Goal: Check status: Check status

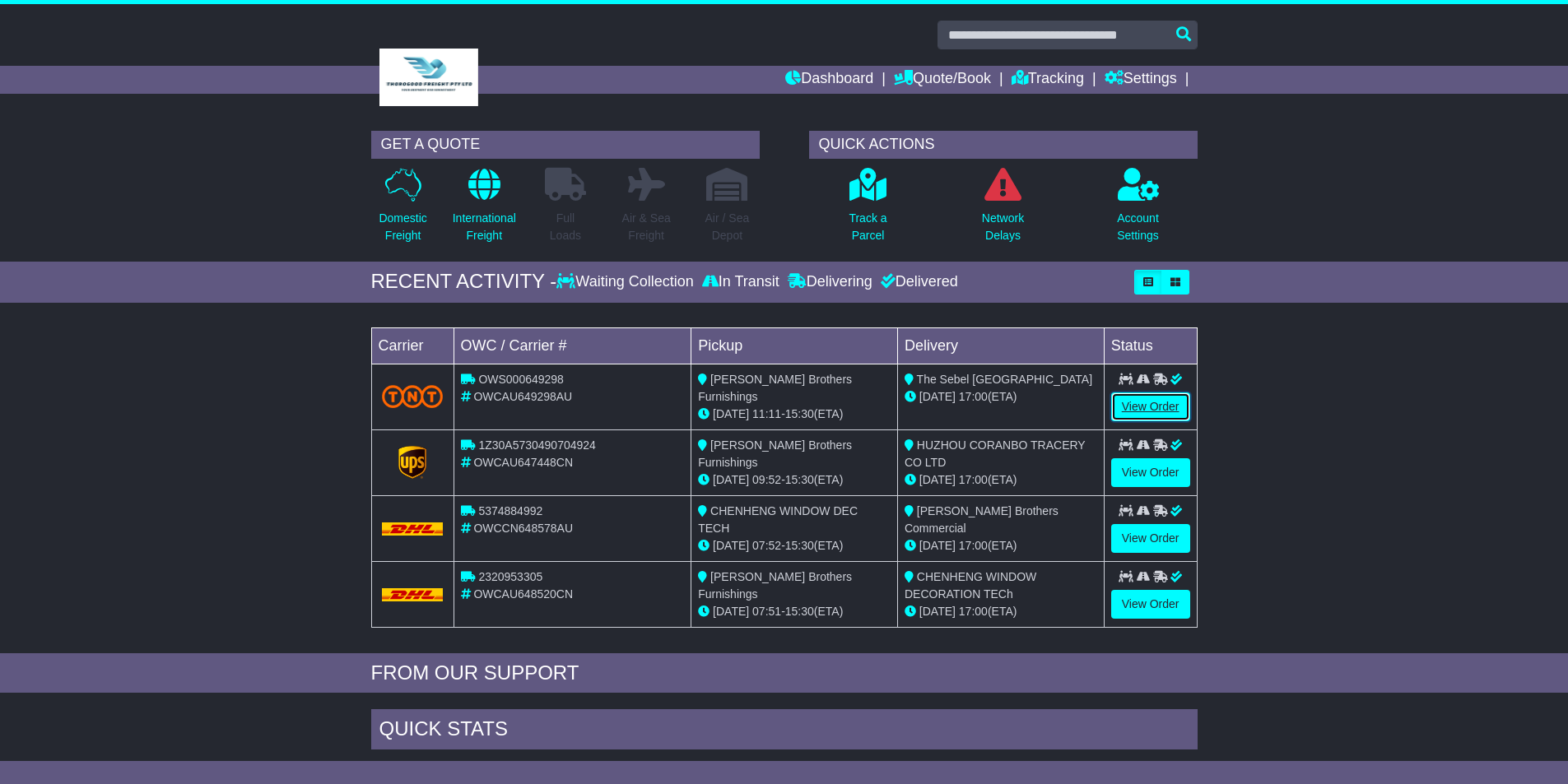
click at [1158, 402] on link "View Order" at bounding box center [1150, 406] width 79 height 29
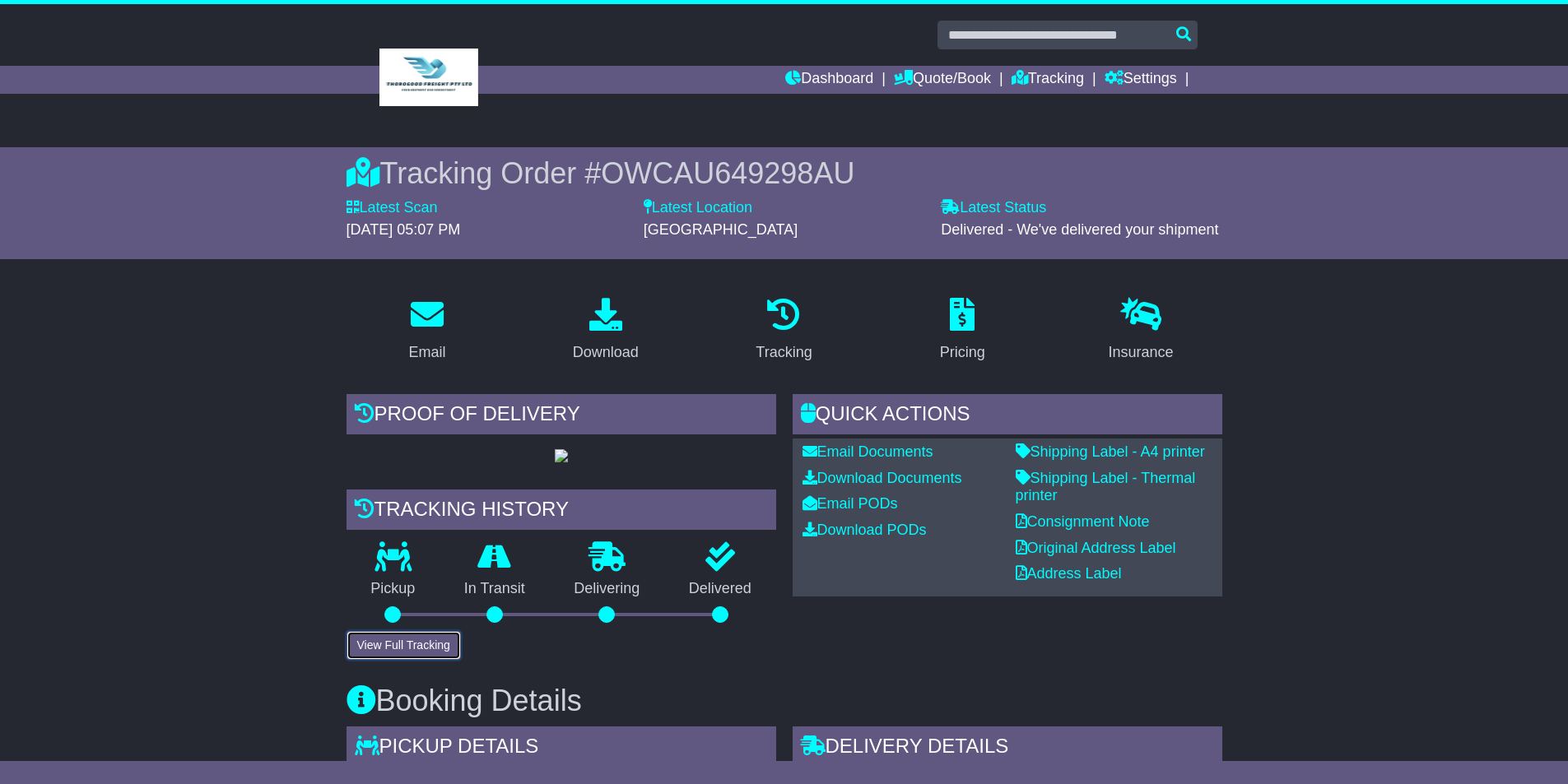
click at [422, 660] on button "View Full Tracking" at bounding box center [404, 646] width 115 height 29
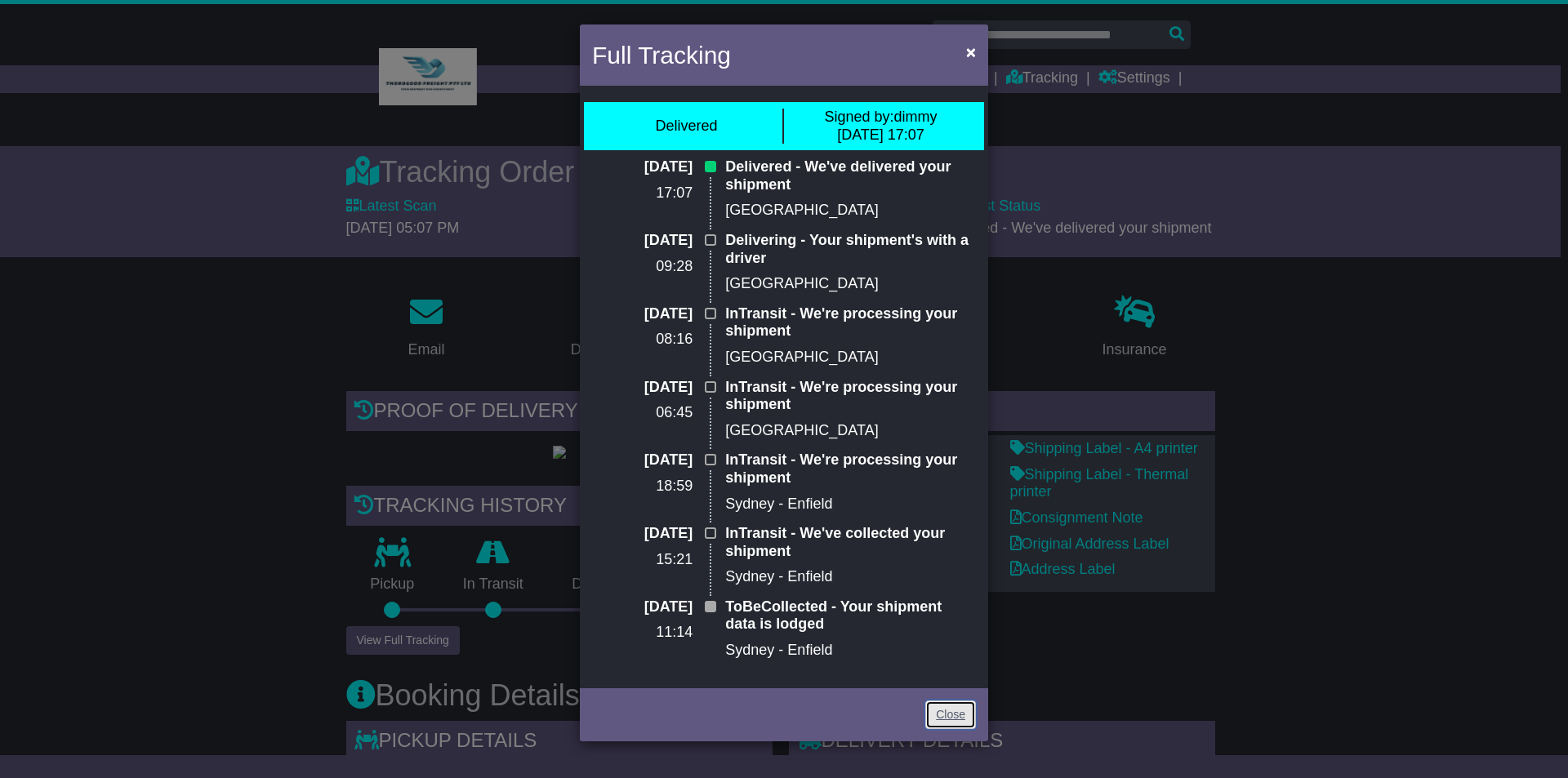
click at [960, 719] on link "Close" at bounding box center [950, 715] width 50 height 29
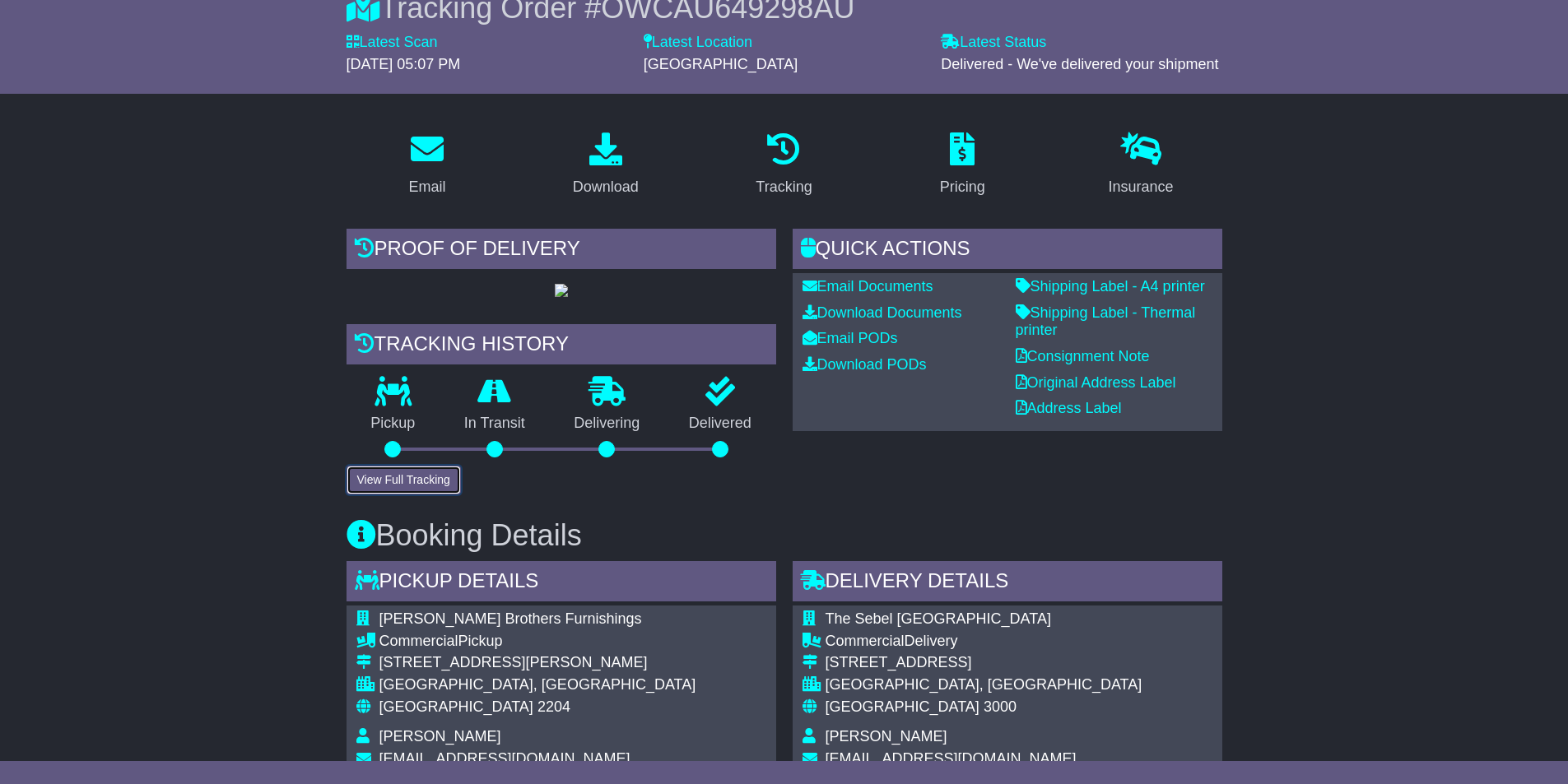
click at [413, 495] on button "View Full Tracking" at bounding box center [404, 480] width 115 height 29
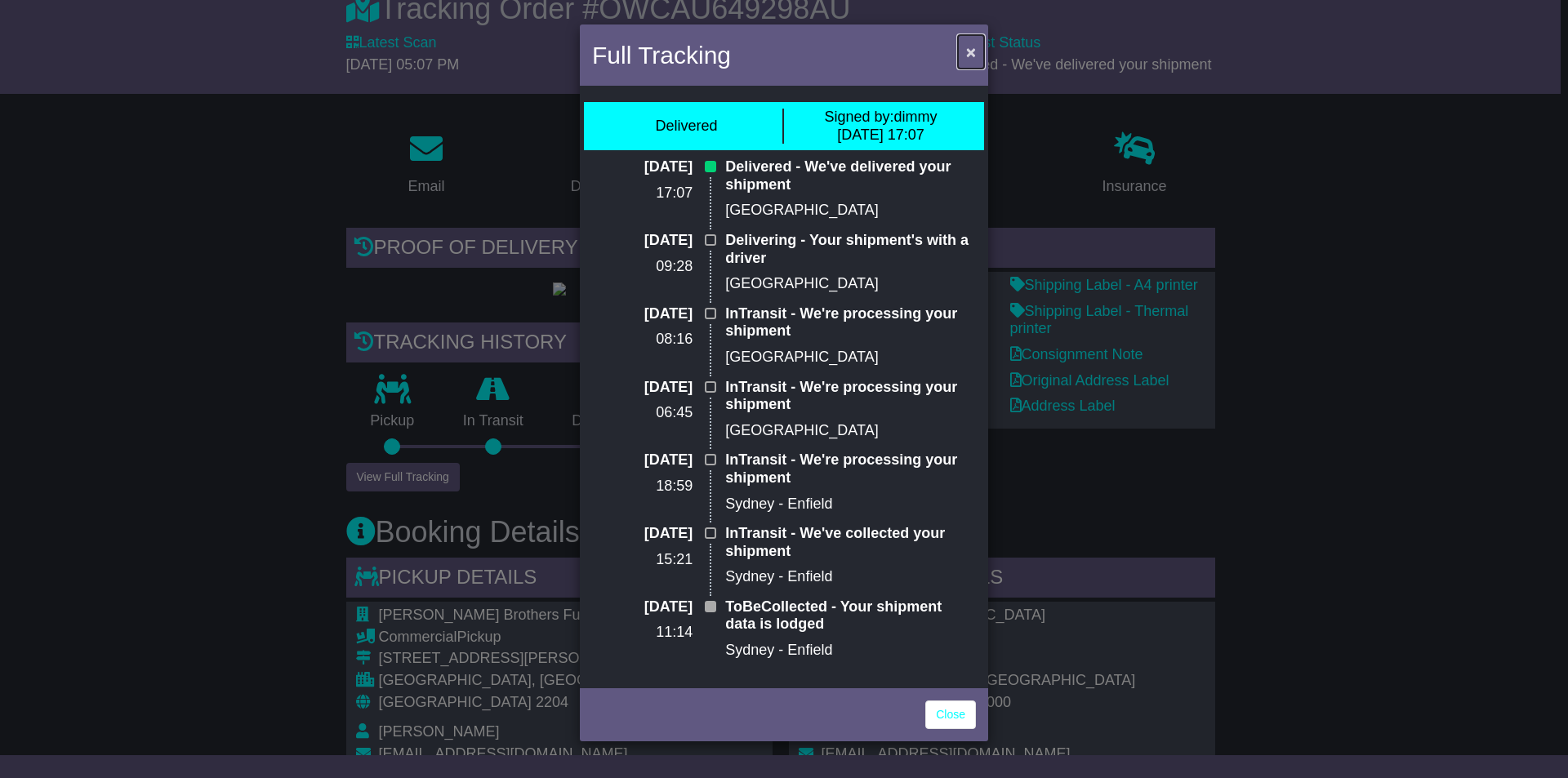
click at [971, 51] on span "×" at bounding box center [970, 52] width 10 height 19
